Goal: Task Accomplishment & Management: Manage account settings

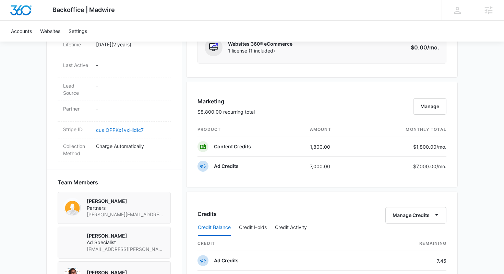
scroll to position [352, 0]
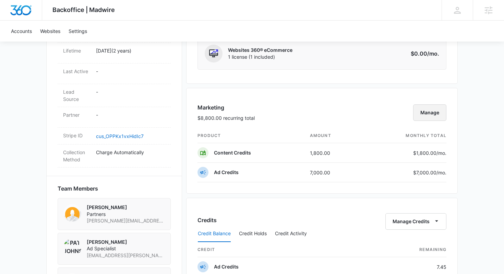
click at [437, 114] on button "Manage" at bounding box center [430, 112] width 33 height 16
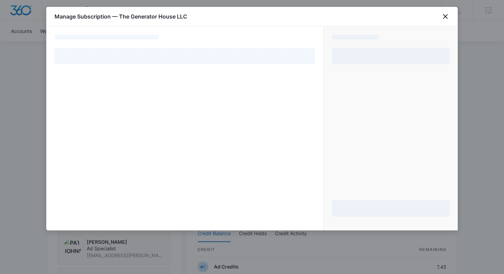
select select "pm_1Qtd92A4n8RTgNjUQHAog0OR"
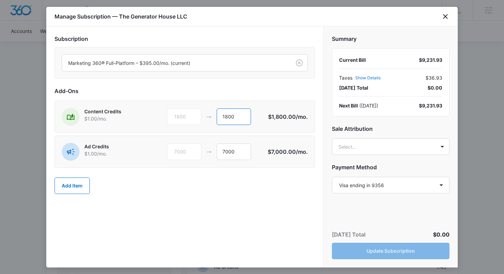
drag, startPoint x: 236, startPoint y: 118, endPoint x: 210, endPoint y: 117, distance: 25.8
click at [210, 117] on div "1800 1800" at bounding box center [217, 116] width 101 height 16
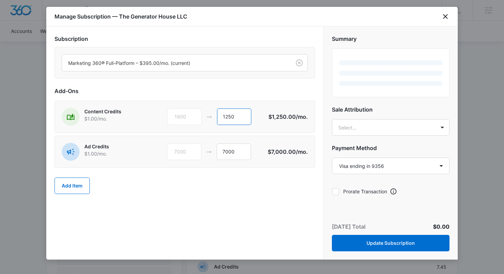
type input "1250"
click at [191, 183] on div "Add Item" at bounding box center [185, 186] width 261 height 30
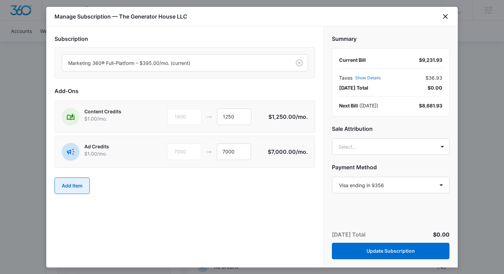
click at [79, 182] on button "Add Item" at bounding box center [72, 185] width 35 height 16
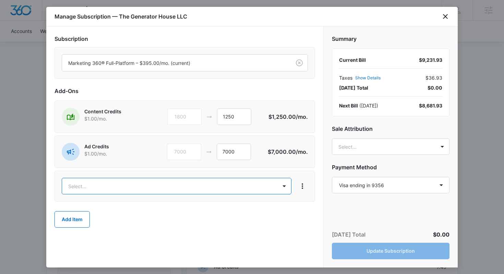
click at [98, 181] on body "Backoffice | Madwire Apps Settings KH Krissy Highland [EMAIL_ADDRESS][DOMAIN_NA…" at bounding box center [252, 120] width 504 height 944
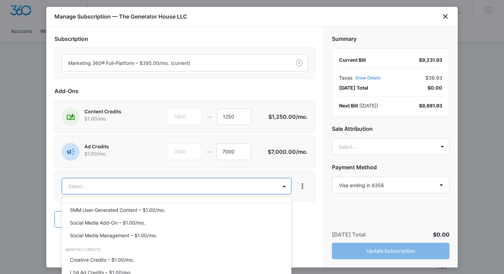
scroll to position [287, 0]
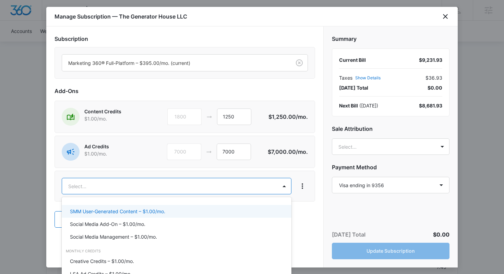
click at [148, 208] on p "SMM User-Generated Content – $1.00/mo." at bounding box center [117, 211] width 95 height 7
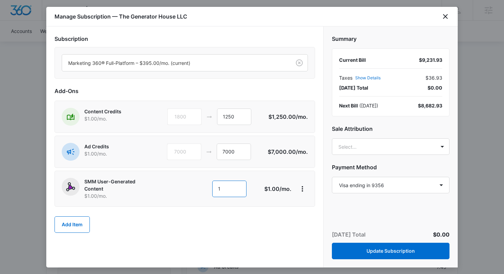
drag, startPoint x: 234, startPoint y: 189, endPoint x: 220, endPoint y: 189, distance: 14.4
click at [220, 189] on input "1" at bounding box center [229, 189] width 34 height 16
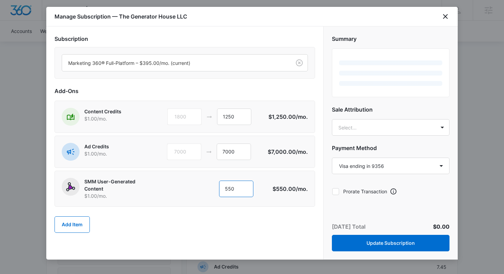
type input "550"
click at [292, 223] on div "Add Item" at bounding box center [185, 224] width 261 height 30
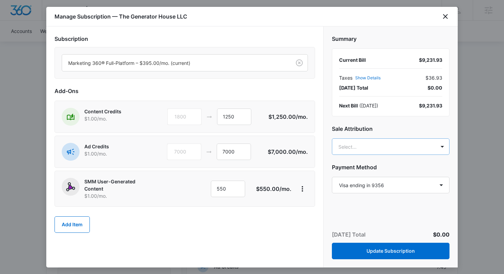
click at [372, 145] on body "Backoffice | Madwire Apps Settings KH Krissy Highland [EMAIL_ADDRESS][DOMAIN_NA…" at bounding box center [252, 120] width 504 height 944
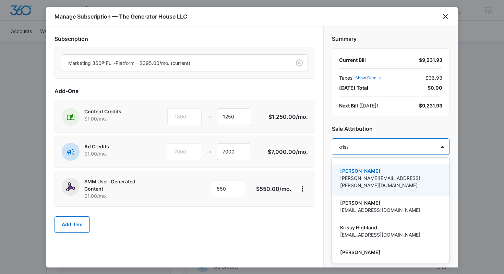
type input "krissy"
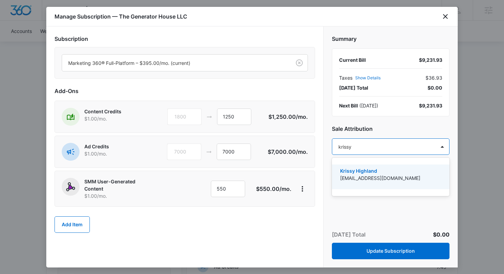
click at [372, 178] on p "[EMAIL_ADDRESS][DOMAIN_NAME]" at bounding box center [390, 177] width 100 height 7
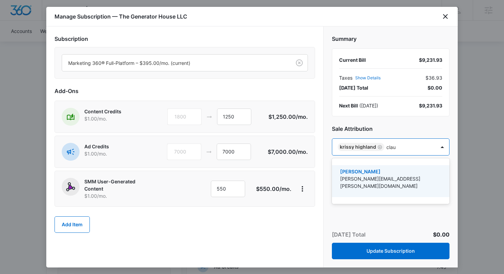
type input "[PERSON_NAME]"
click at [377, 186] on div "[PERSON_NAME] [PERSON_NAME][EMAIL_ADDRESS][PERSON_NAME][DOMAIN_NAME]" at bounding box center [390, 181] width 100 height 26
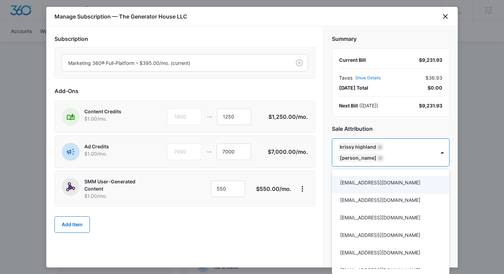
click at [454, 183] on div at bounding box center [252, 137] width 504 height 274
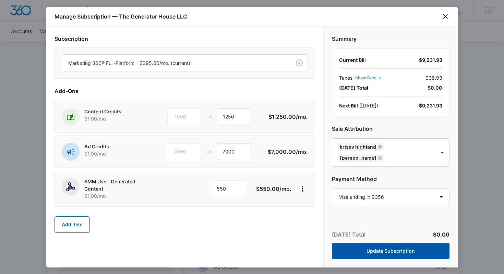
click at [391, 259] on button "Update Subscription" at bounding box center [391, 251] width 118 height 16
